Goal: Complete application form: Complete application form

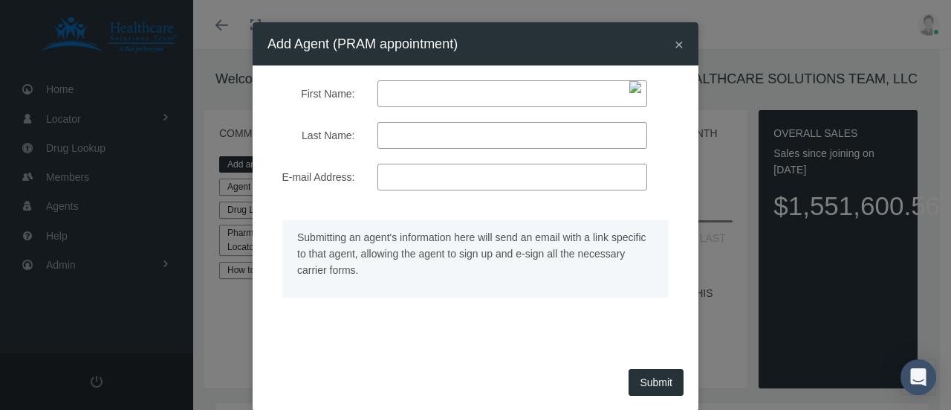
click at [416, 93] on input "First Name:" at bounding box center [513, 93] width 270 height 27
type input "brian"
type input "carpenter"
paste input "bc64762@hotmail.com"
type input "bc64762@hotmail.com"
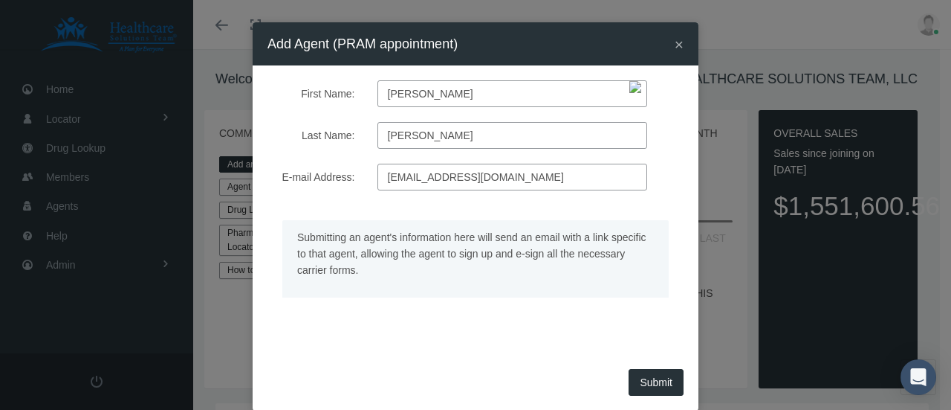
click at [645, 375] on button "Submit" at bounding box center [656, 382] width 55 height 27
click at [492, 176] on input "bc64762@hotmail.com" at bounding box center [513, 177] width 270 height 27
click at [528, 331] on div "Submitting an agent's information here will send an email with a link specific …" at bounding box center [475, 269] width 438 height 129
click at [645, 383] on button "Submit" at bounding box center [656, 382] width 55 height 27
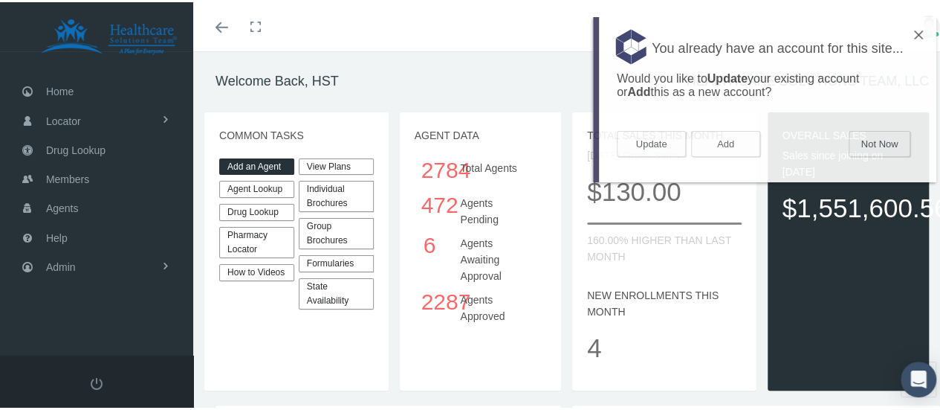
click at [256, 160] on link "Add an Agent" at bounding box center [256, 164] width 75 height 17
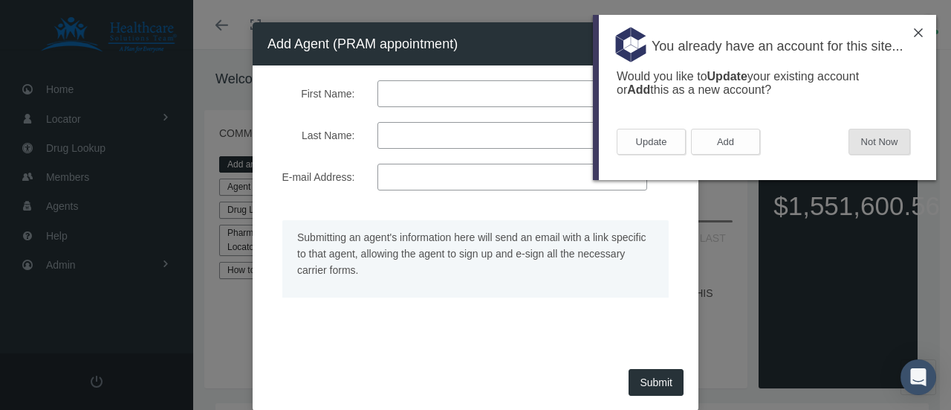
click at [881, 137] on button "Not Now" at bounding box center [880, 142] width 62 height 26
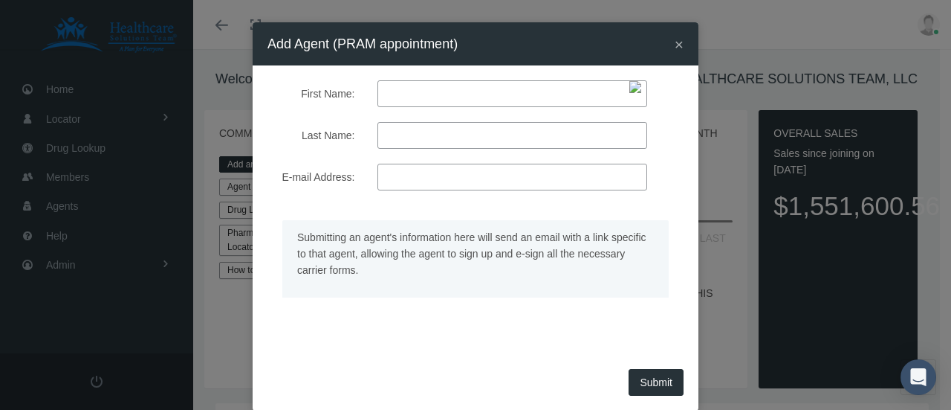
click at [423, 96] on input "First Name:" at bounding box center [513, 93] width 270 height 27
type input "brian"
type input "carpenter"
paste input "bc64762@hotmail.com"
type input "bc64762@hotmail.com"
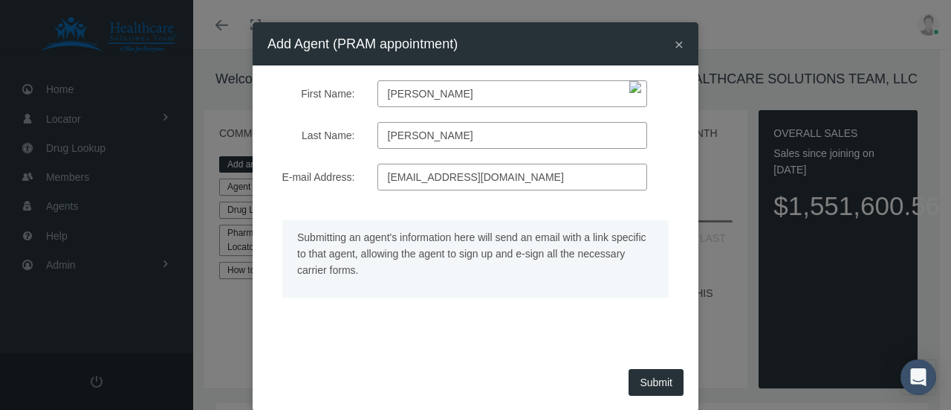
click at [656, 377] on button "Submit" at bounding box center [656, 382] width 55 height 27
click at [675, 45] on span "×" at bounding box center [679, 44] width 9 height 17
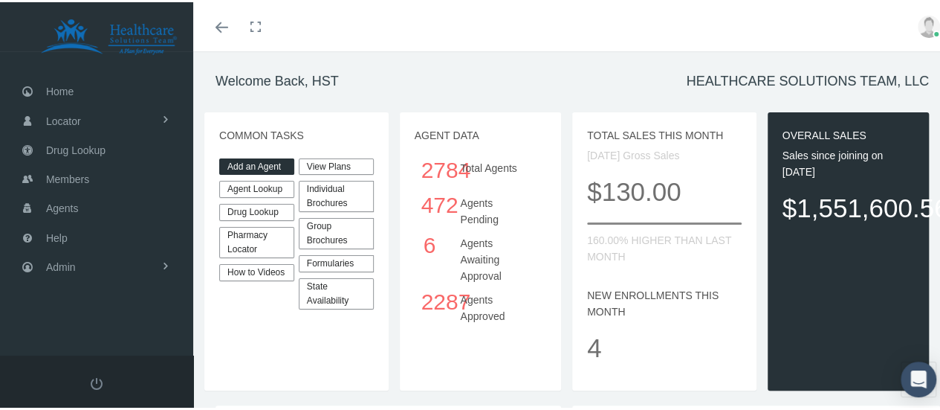
click at [241, 191] on link "Agent Lookup" at bounding box center [256, 186] width 75 height 17
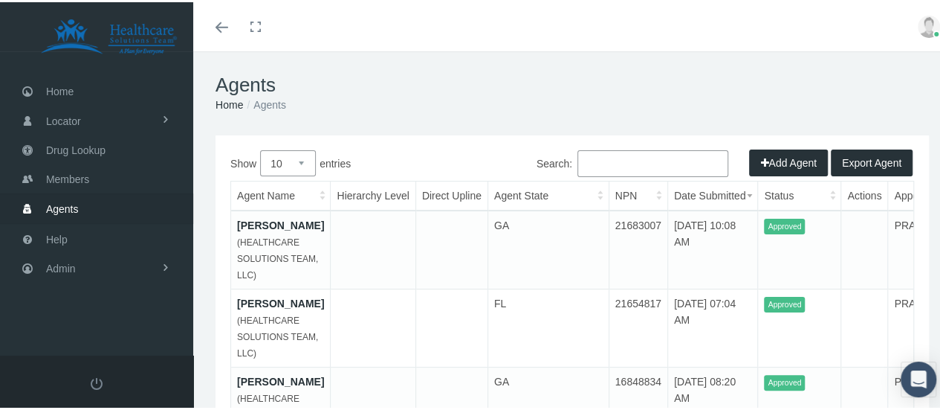
click at [617, 158] on input "Search:" at bounding box center [652, 161] width 151 height 27
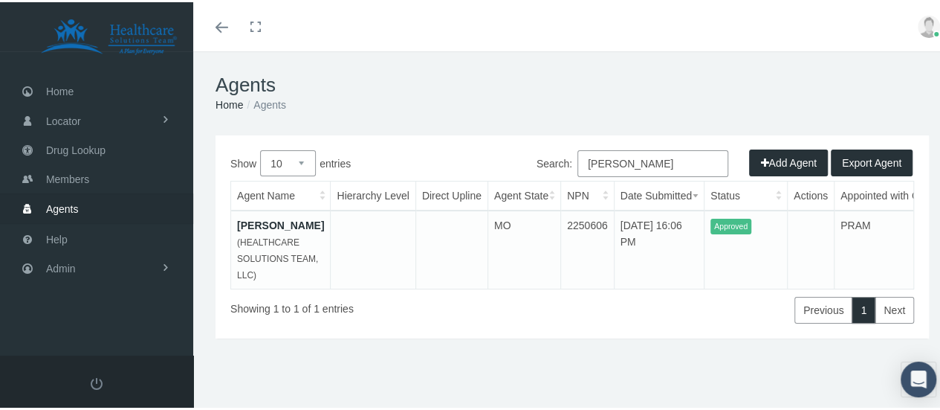
type input "brian carpenter"
click at [219, 24] on icon "Toggle menubar" at bounding box center [222, 25] width 13 height 9
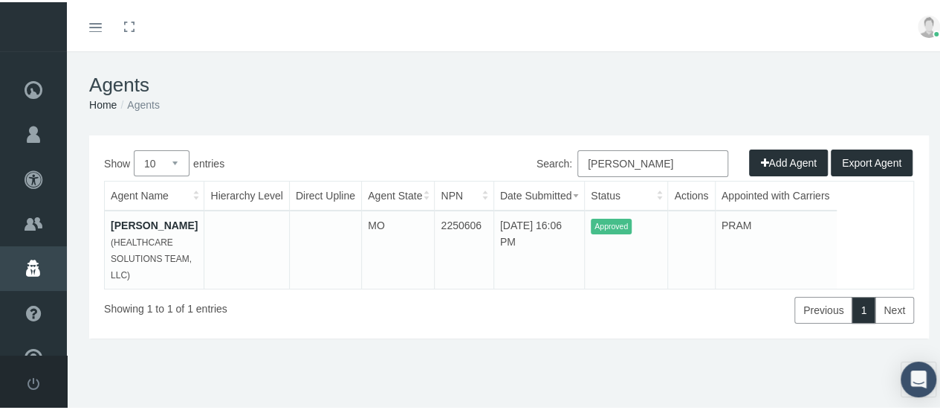
click at [780, 157] on button "Add Agent" at bounding box center [788, 160] width 79 height 27
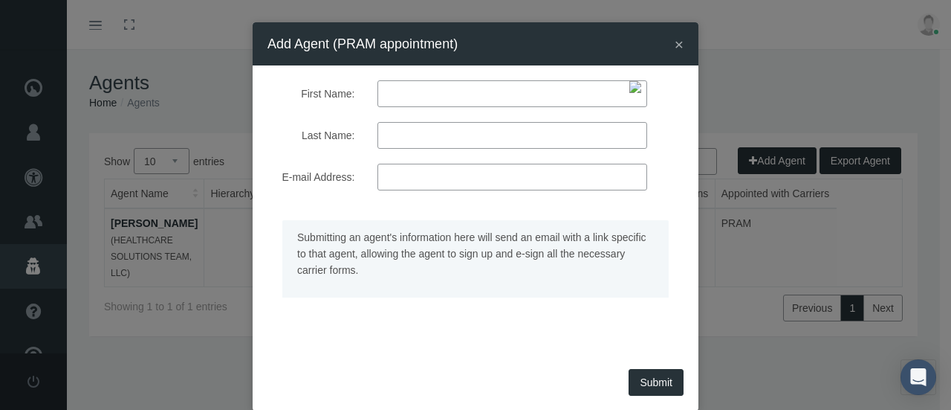
click at [433, 96] on input "First Name:" at bounding box center [513, 93] width 270 height 27
type input "[PERSON_NAME]"
type input "stagle"
paste input "pslagle2012@gmail.com"
type input "pslagle2012@gmail.com"
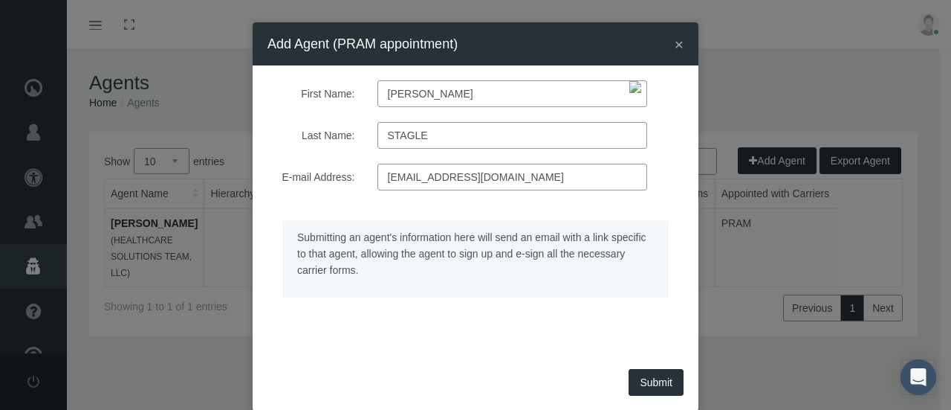
click at [648, 375] on button "Submit" at bounding box center [656, 382] width 55 height 27
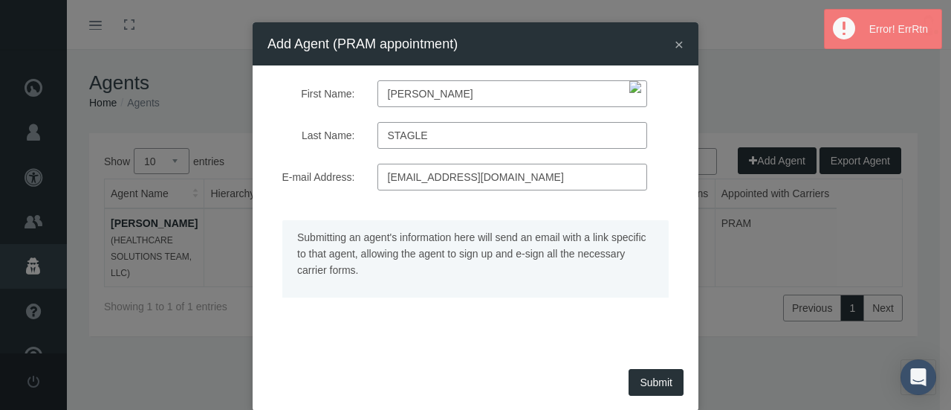
click at [675, 39] on span "×" at bounding box center [679, 44] width 9 height 17
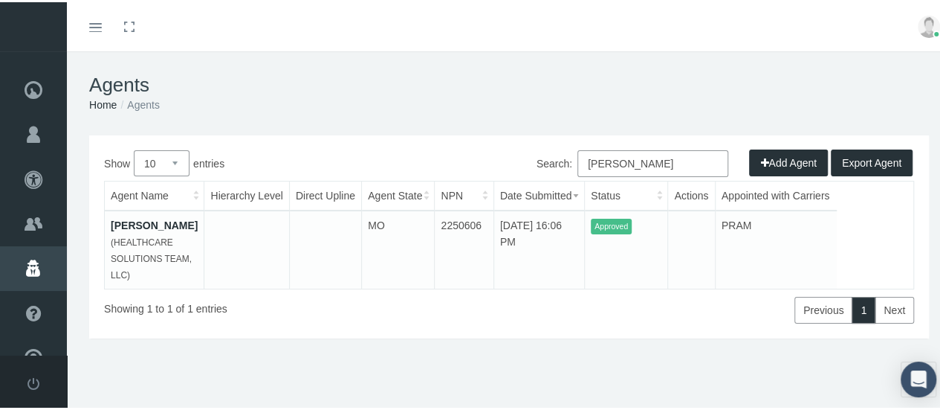
click at [643, 157] on input "brian carpenter" at bounding box center [652, 161] width 151 height 27
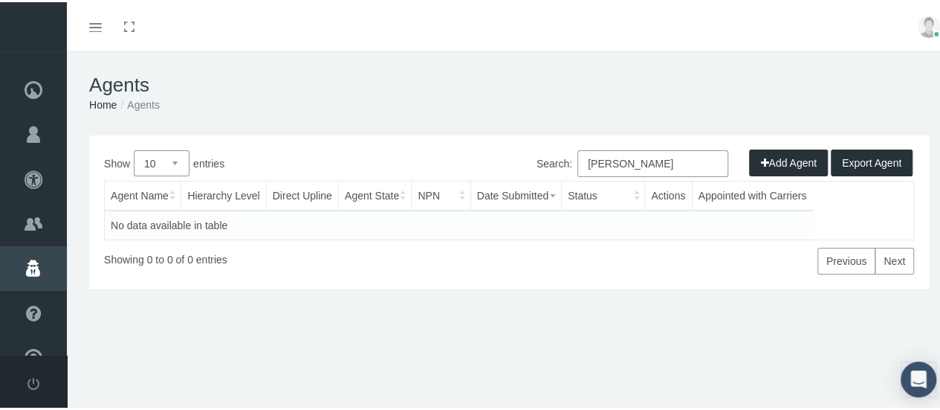
type input "patrick stagle"
click at [95, 23] on icon "Toggle menubar" at bounding box center [95, 25] width 13 height 9
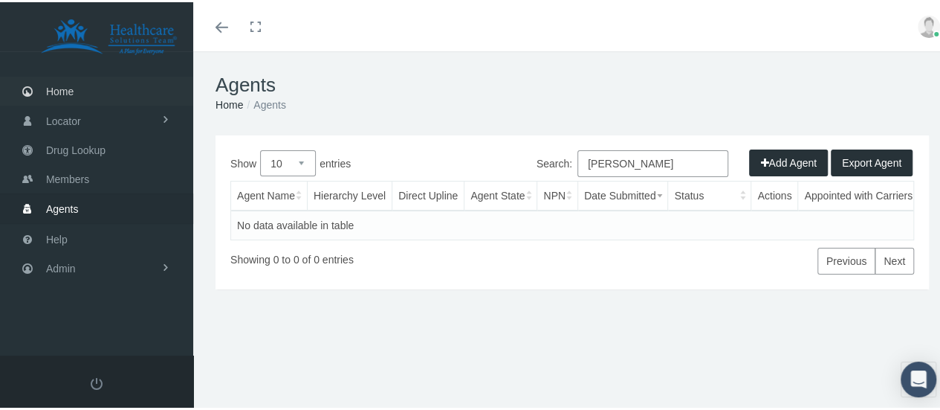
click at [68, 89] on span "Home" at bounding box center [59, 89] width 27 height 28
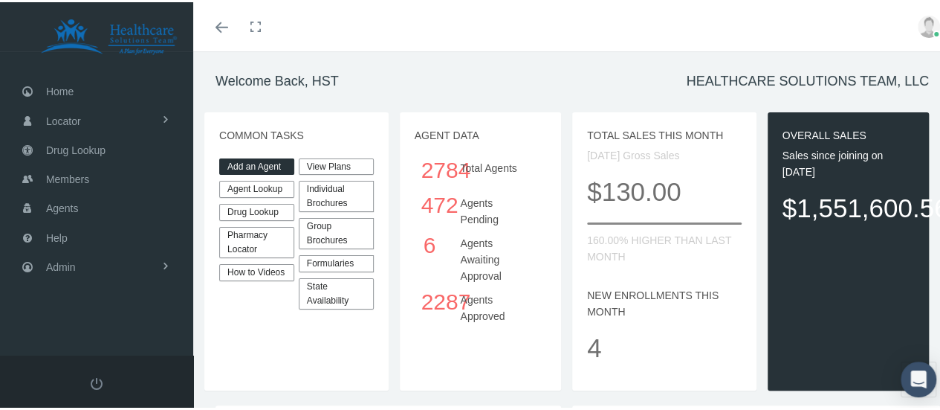
click at [242, 158] on link "Add an Agent" at bounding box center [256, 164] width 75 height 17
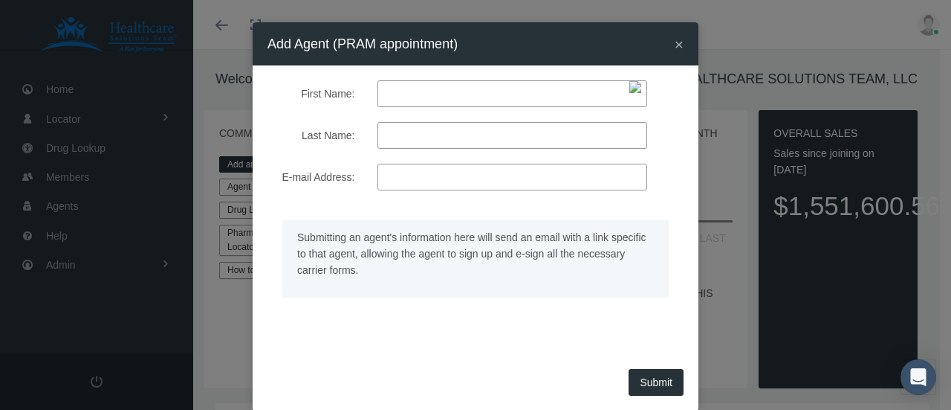
click at [429, 97] on input "First Name:" at bounding box center [513, 93] width 270 height 27
type input "[PERSON_NAME]"
click at [392, 133] on input "stagle" at bounding box center [513, 135] width 270 height 27
paste input "[EMAIL_ADDRESS][DOMAIN_NAME]"
type input "[PERSON_NAME]"
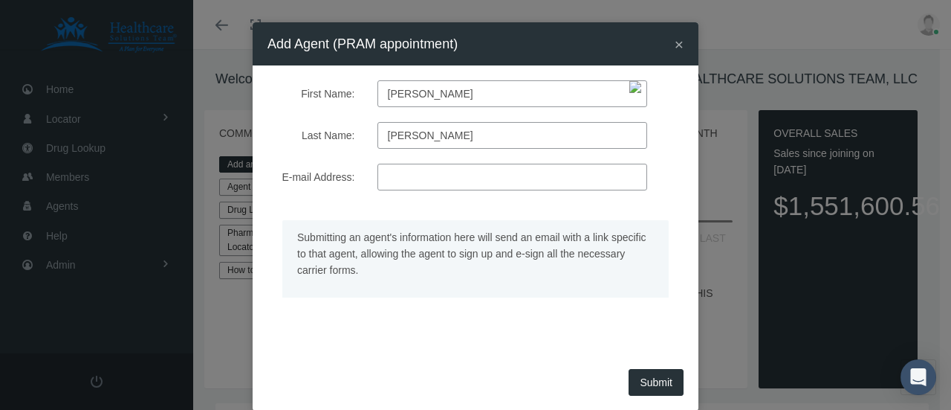
paste input "[EMAIL_ADDRESS][DOMAIN_NAME]"
type input "[EMAIL_ADDRESS][DOMAIN_NAME]"
click at [642, 374] on button "Submit" at bounding box center [656, 382] width 55 height 27
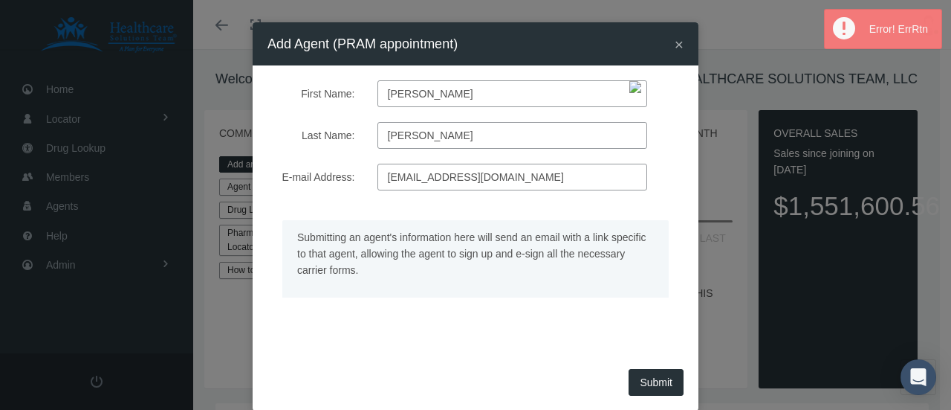
click at [675, 38] on span "×" at bounding box center [679, 44] width 9 height 17
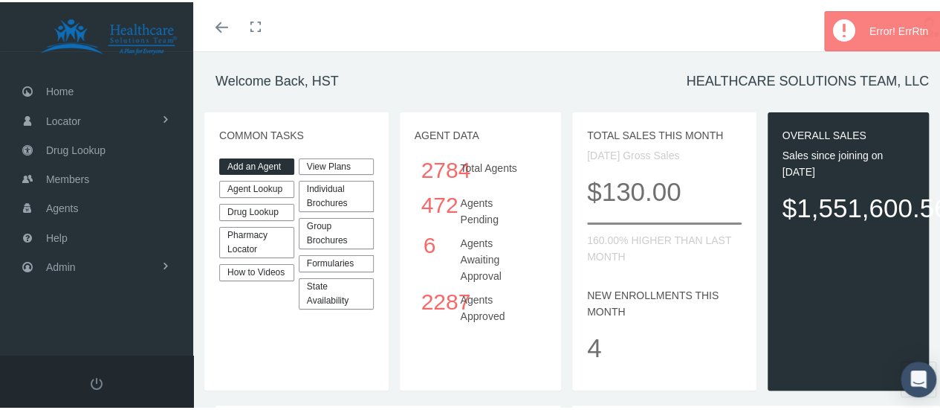
click at [245, 187] on link "Agent Lookup" at bounding box center [256, 186] width 75 height 17
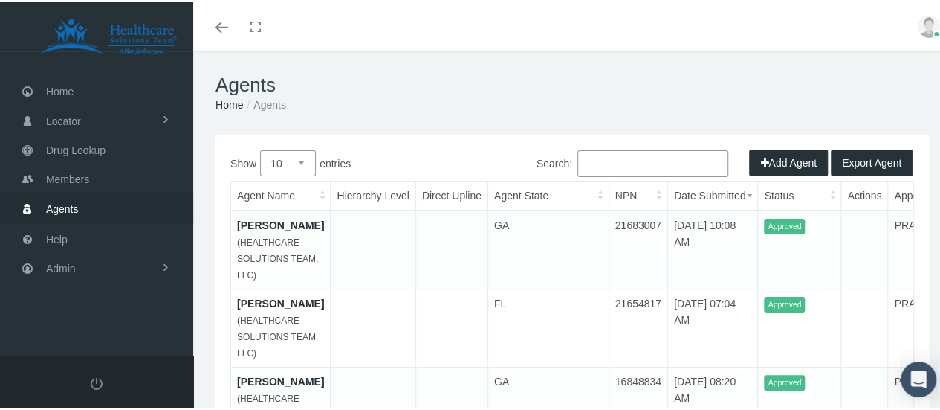
click at [587, 153] on input "Search:" at bounding box center [652, 161] width 151 height 27
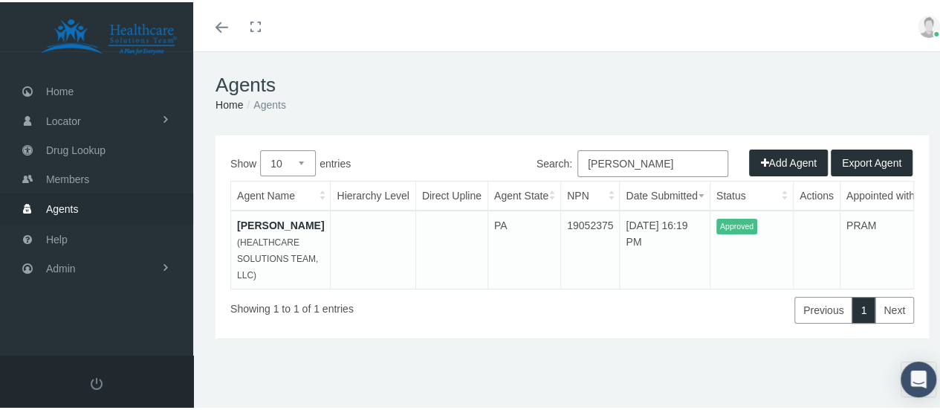
type input "[PERSON_NAME]"
